Goal: Transaction & Acquisition: Purchase product/service

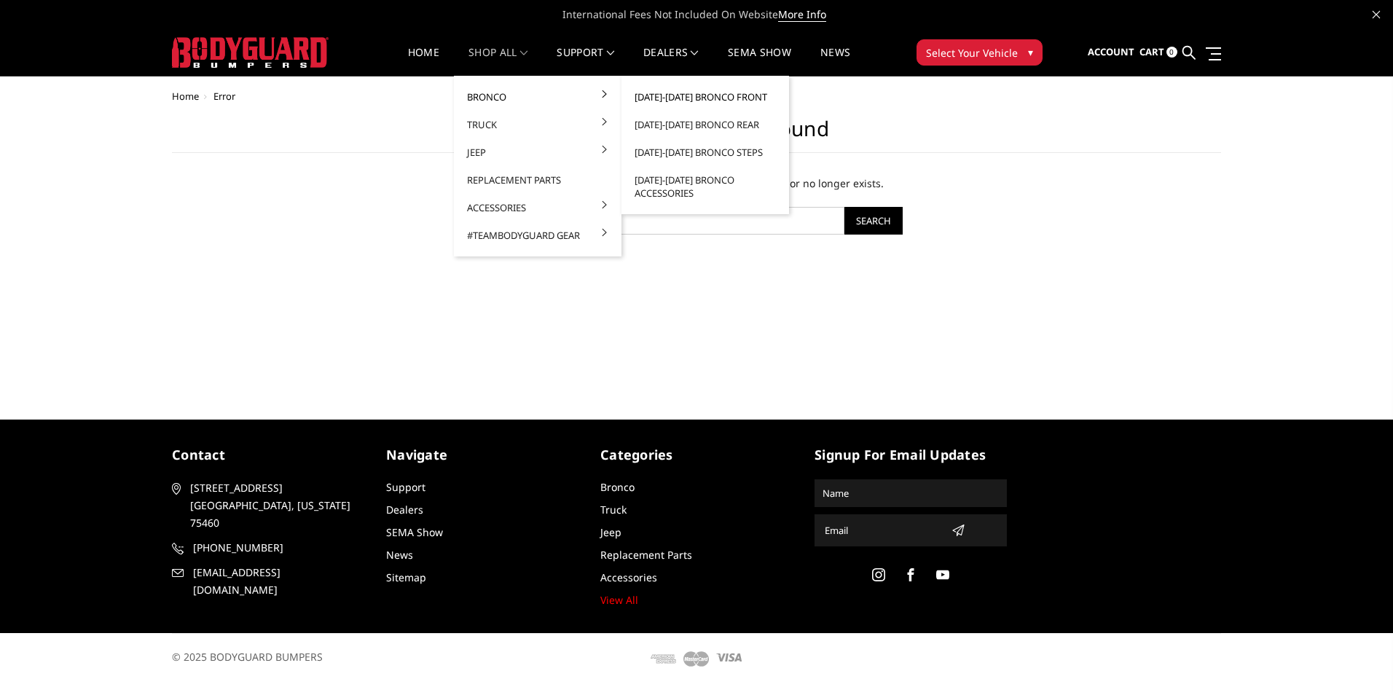
click at [746, 98] on link "[DATE]-[DATE] Bronco Front" at bounding box center [705, 97] width 156 height 28
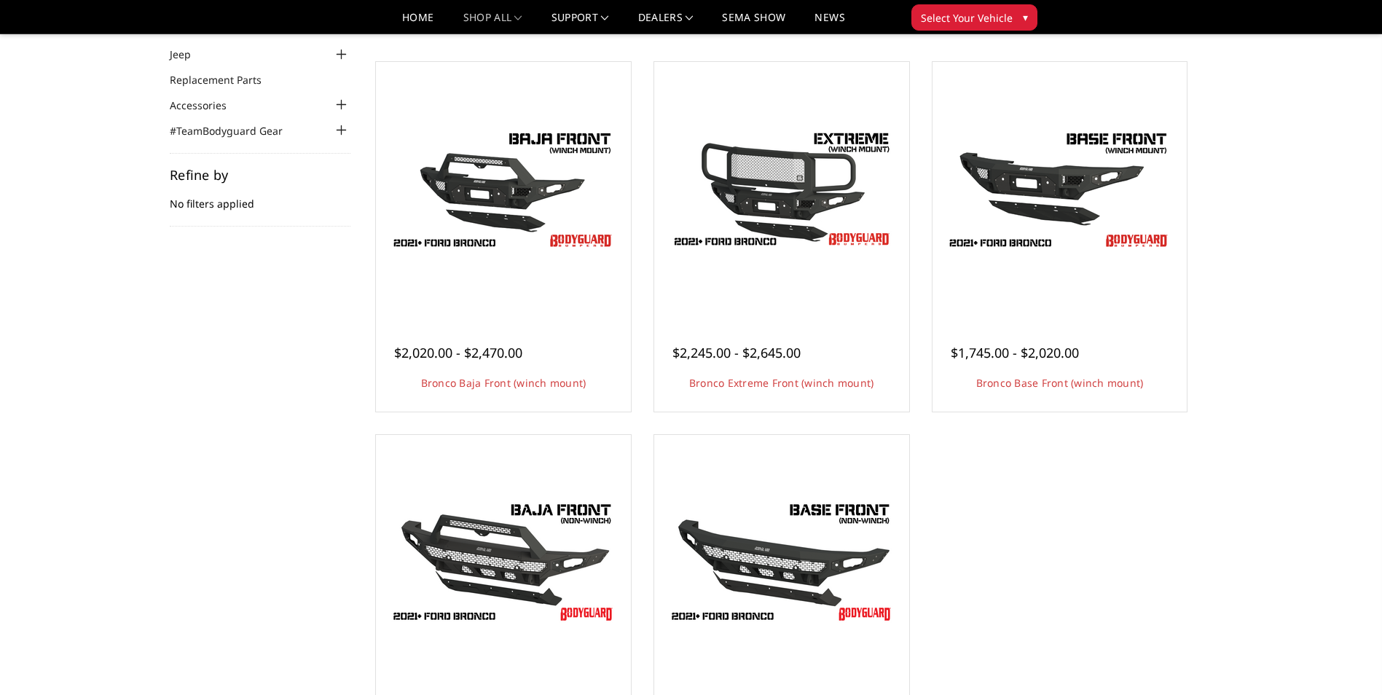
scroll to position [73, 0]
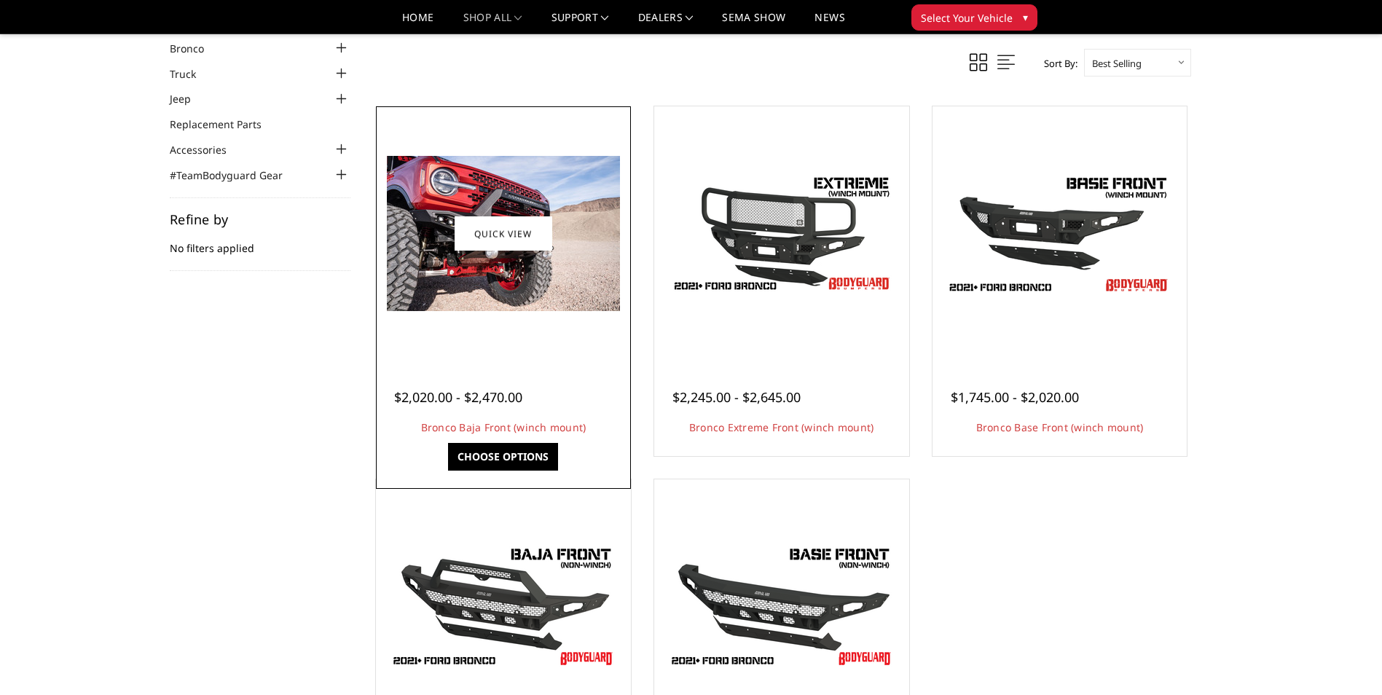
click at [497, 278] on img at bounding box center [503, 233] width 233 height 155
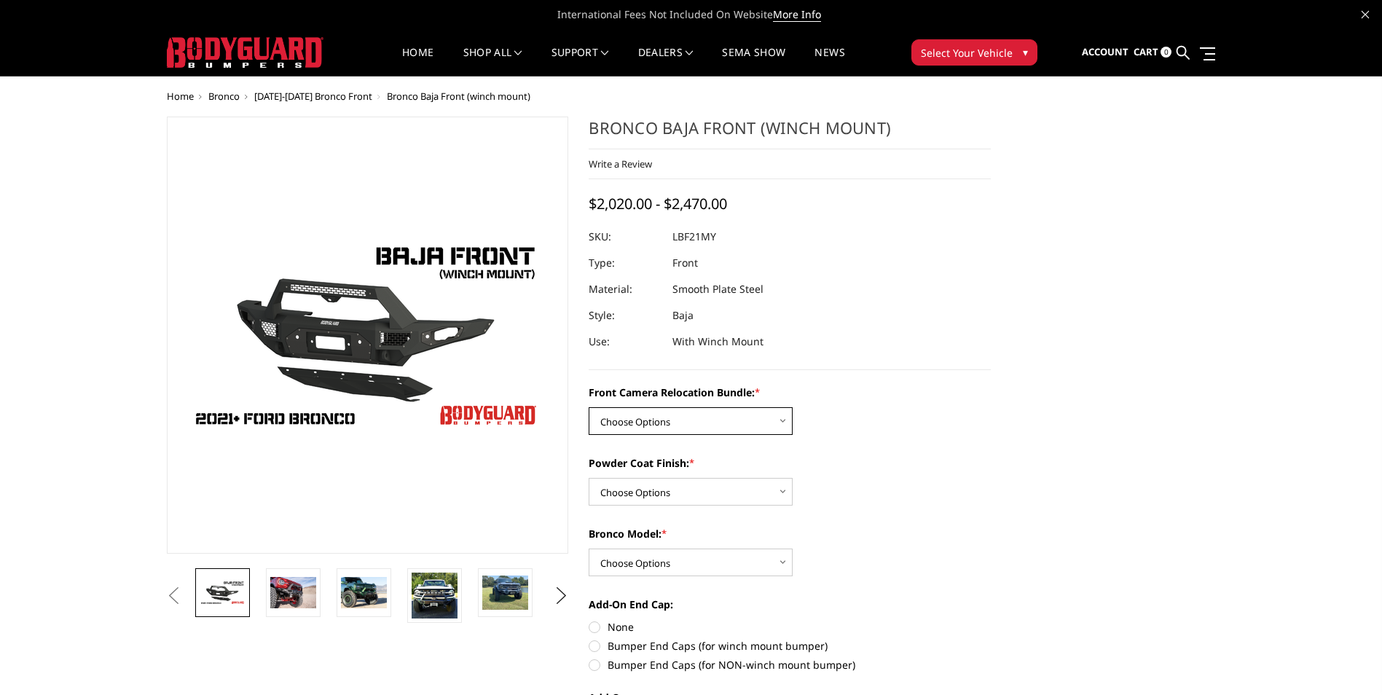
click at [669, 426] on select "Choose Options Without Front Camera Relocation With Front Camera Relocation (Ha…" at bounding box center [691, 421] width 204 height 28
click at [291, 600] on img at bounding box center [293, 592] width 46 height 31
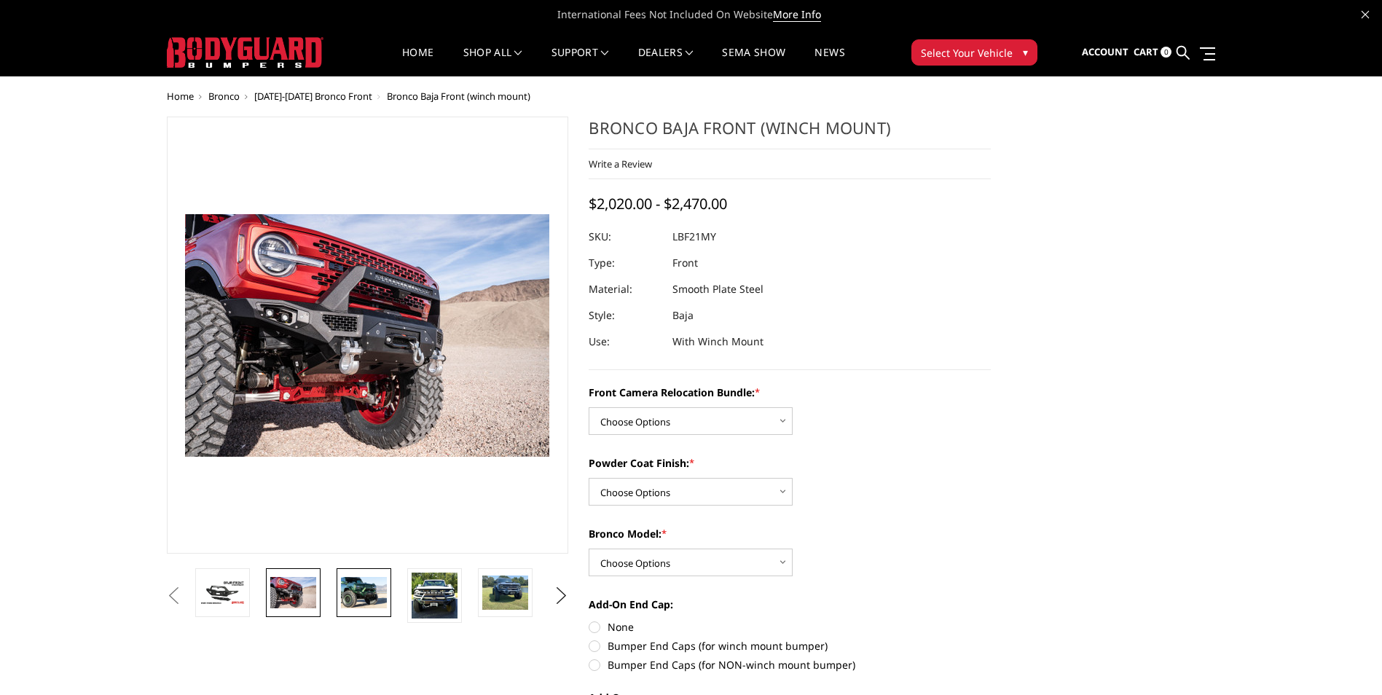
click at [372, 594] on img at bounding box center [364, 592] width 46 height 31
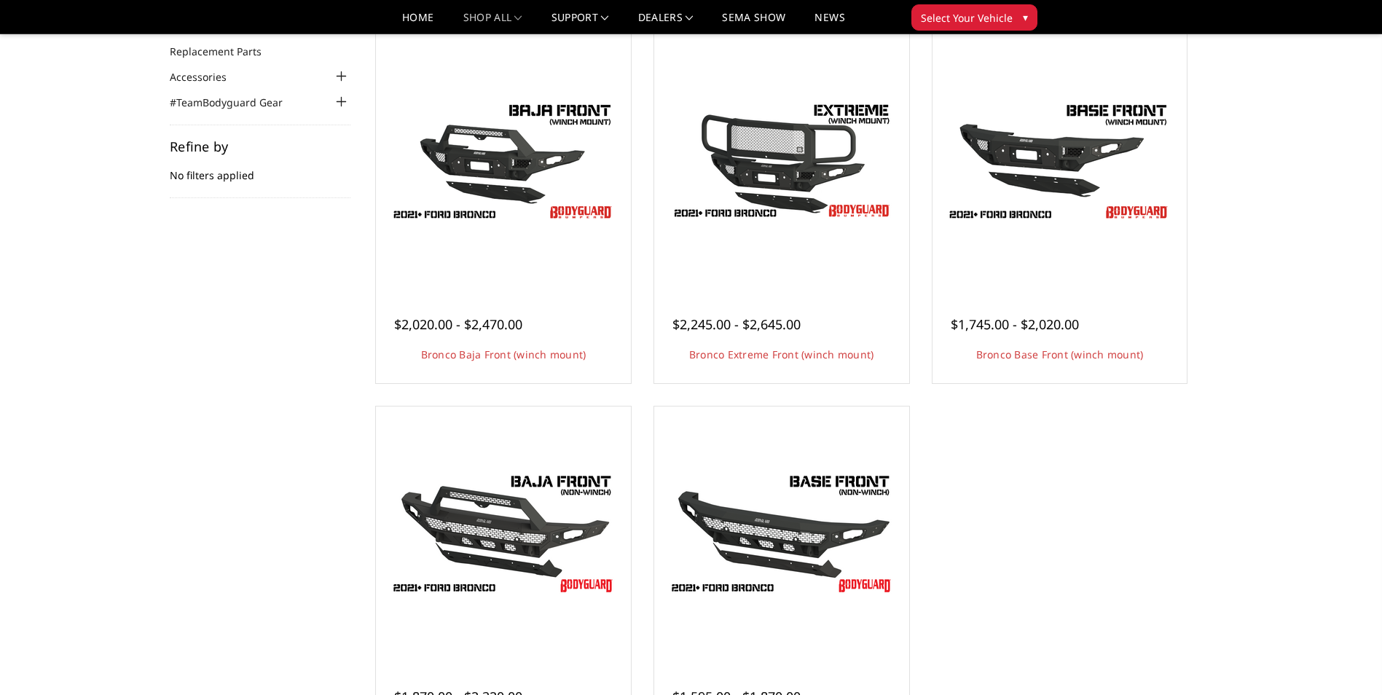
scroll to position [73, 0]
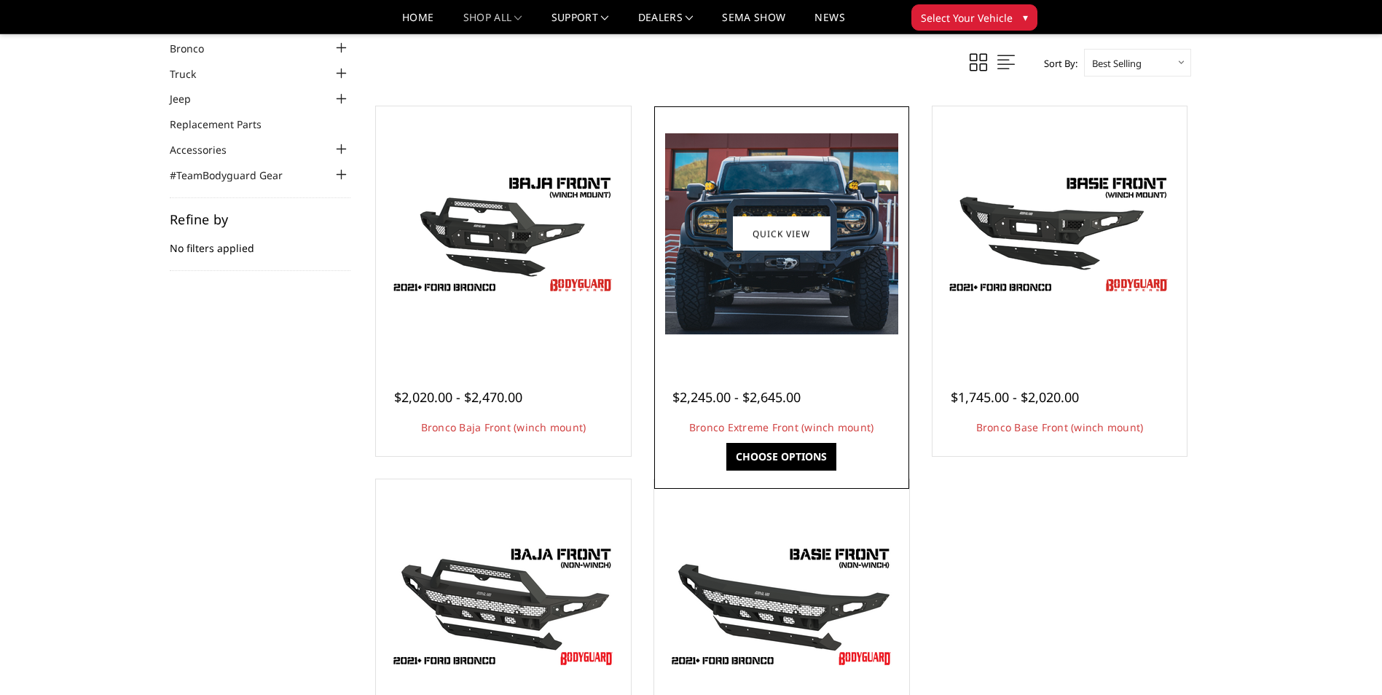
click at [837, 333] on img at bounding box center [781, 233] width 233 height 201
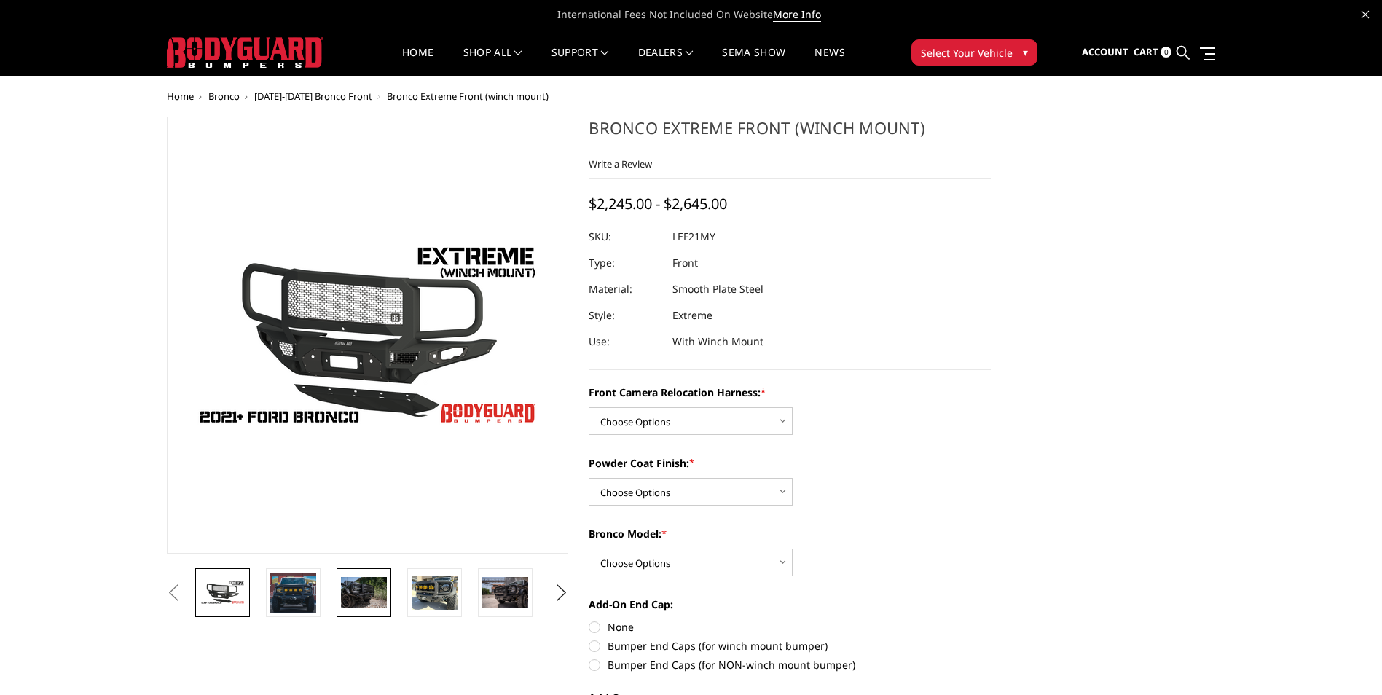
click at [373, 593] on img at bounding box center [364, 592] width 46 height 31
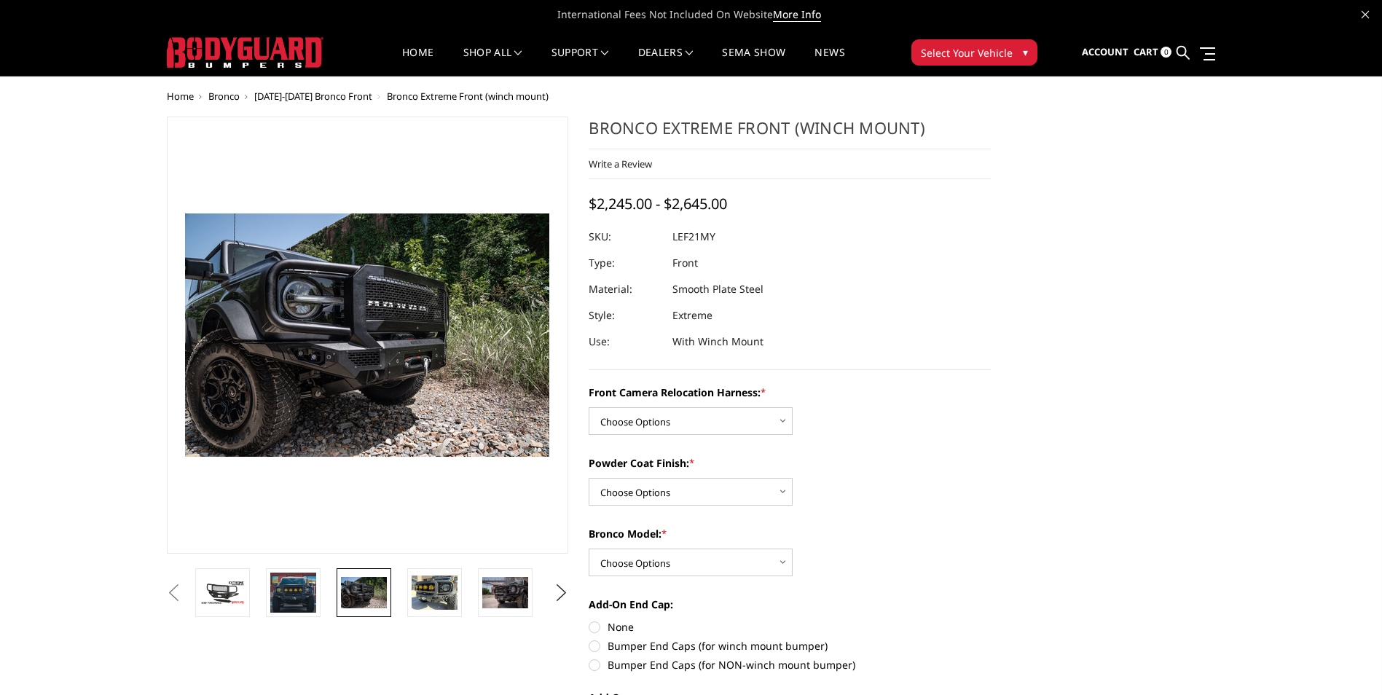
click at [470, 612] on li at bounding box center [439, 592] width 71 height 49
click at [448, 606] on img at bounding box center [435, 593] width 46 height 34
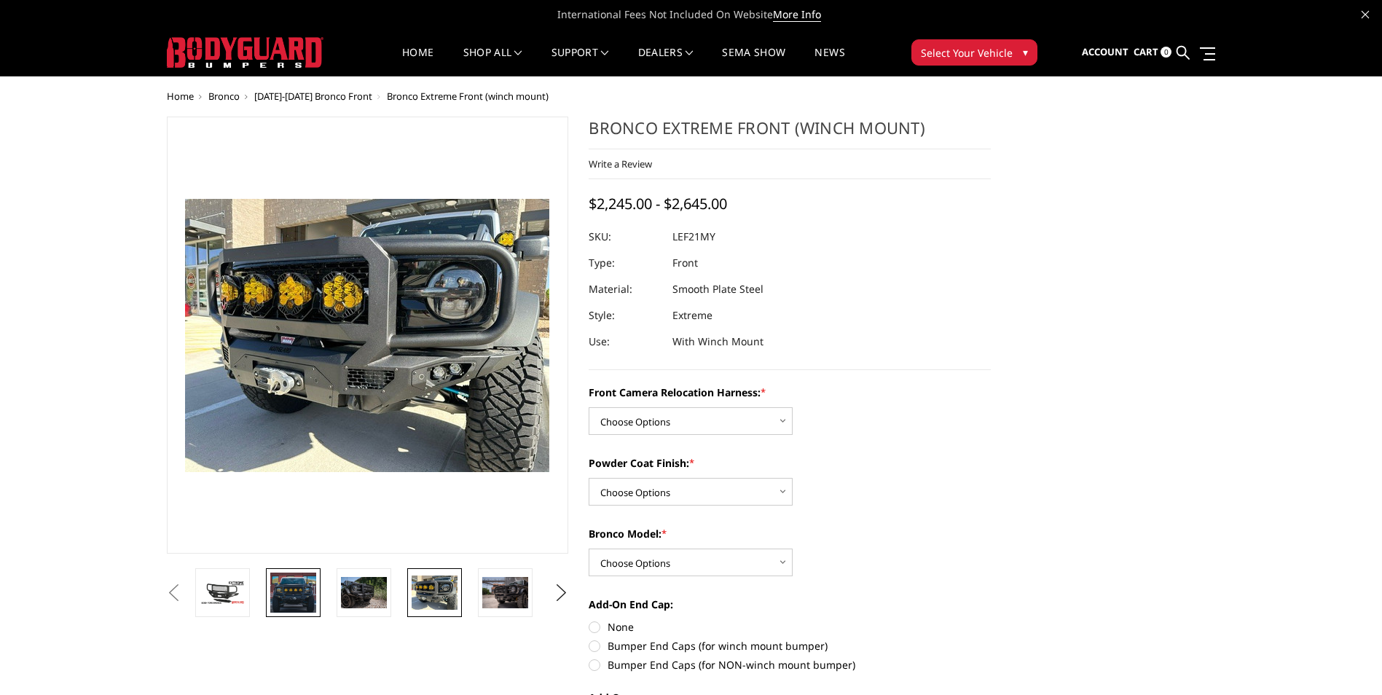
click at [283, 593] on img at bounding box center [293, 592] width 46 height 39
